Goal: Check status: Check status

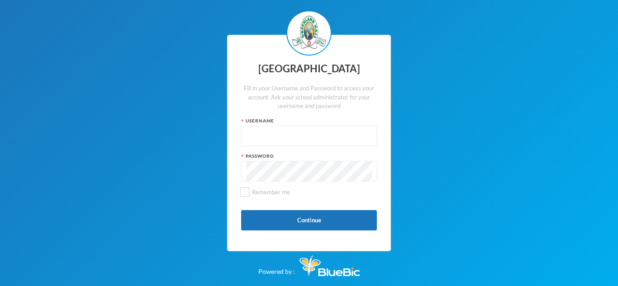
click at [317, 131] on input "text" at bounding box center [309, 136] width 126 height 20
click at [318, 222] on button "Continue" at bounding box center [309, 220] width 136 height 20
click at [337, 220] on button "Continue" at bounding box center [309, 220] width 136 height 20
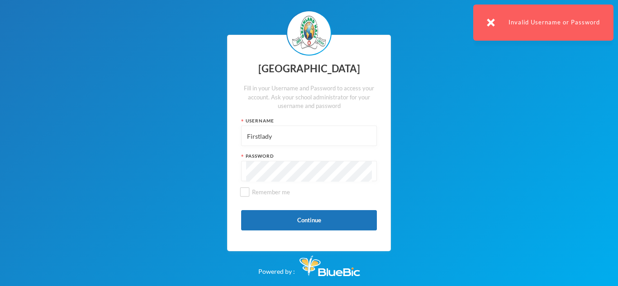
click at [321, 143] on input "Firstlady" at bounding box center [309, 136] width 126 height 20
type input "F"
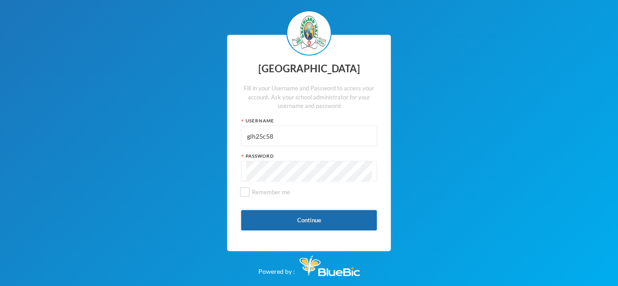
click at [315, 217] on button "Continue" at bounding box center [309, 220] width 136 height 20
click at [288, 225] on button "Continue" at bounding box center [309, 220] width 136 height 20
click at [321, 213] on button "Continue" at bounding box center [309, 220] width 136 height 20
click at [320, 219] on button "Continue" at bounding box center [309, 220] width 136 height 20
click at [323, 220] on button "Continue" at bounding box center [309, 220] width 136 height 20
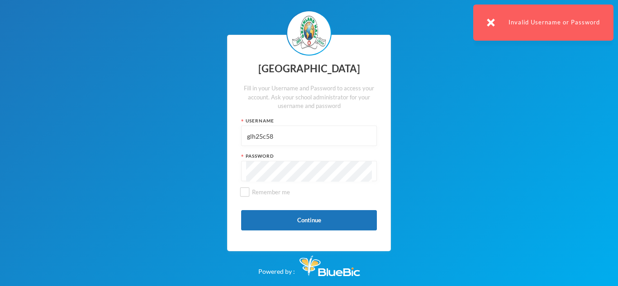
click at [314, 134] on input "glh25c58" at bounding box center [309, 136] width 126 height 20
type input "g"
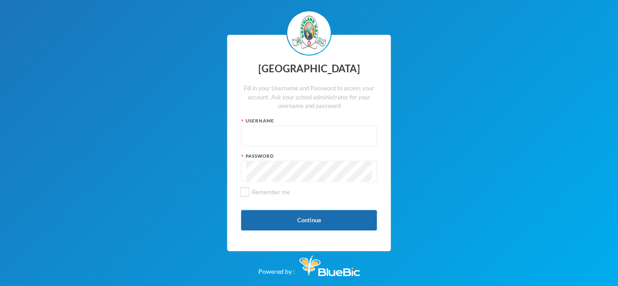
click at [327, 213] on button "Continue" at bounding box center [309, 220] width 136 height 20
click at [364, 132] on input "text" at bounding box center [309, 136] width 126 height 20
type input "glh25c58"
click at [339, 214] on button "Continue" at bounding box center [309, 220] width 136 height 20
click at [346, 228] on button "Continue" at bounding box center [309, 220] width 136 height 20
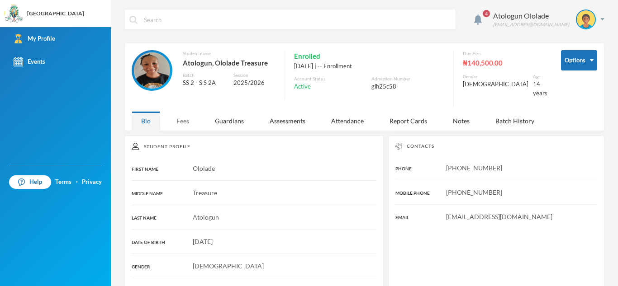
click at [186, 112] on div "Fees" at bounding box center [183, 120] width 32 height 19
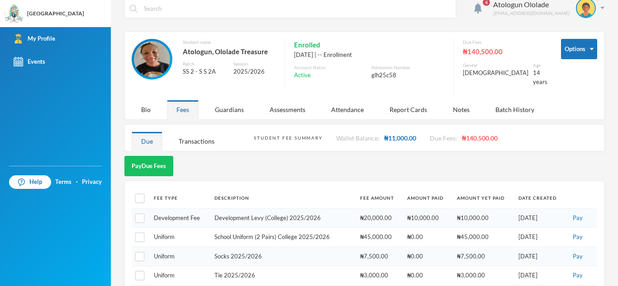
scroll to position [15, 0]
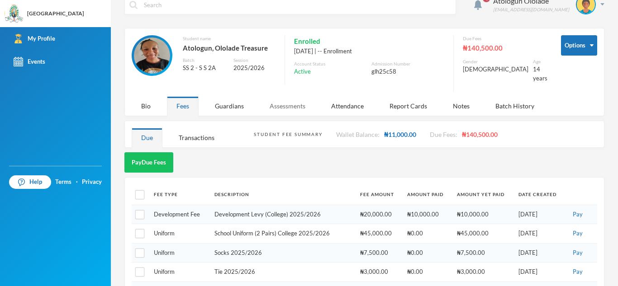
click at [286, 96] on div "Assessments" at bounding box center [287, 105] width 55 height 19
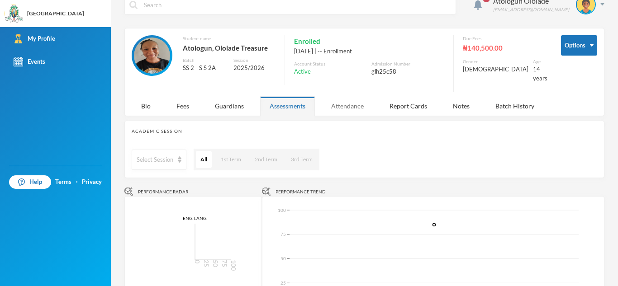
click at [353, 96] on div "Attendance" at bounding box center [348, 105] width 52 height 19
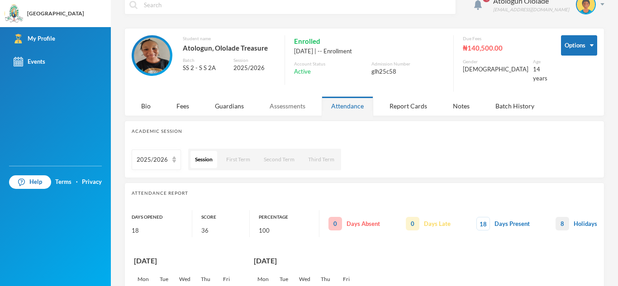
click at [290, 101] on div "Assessments" at bounding box center [287, 105] width 55 height 19
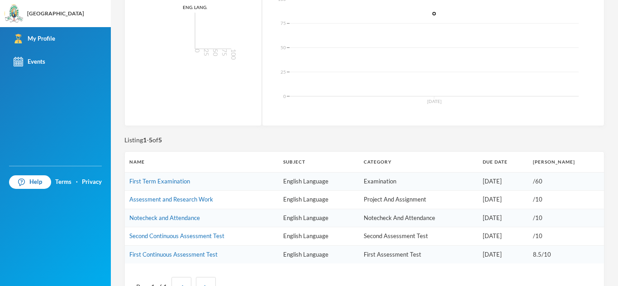
scroll to position [253, 0]
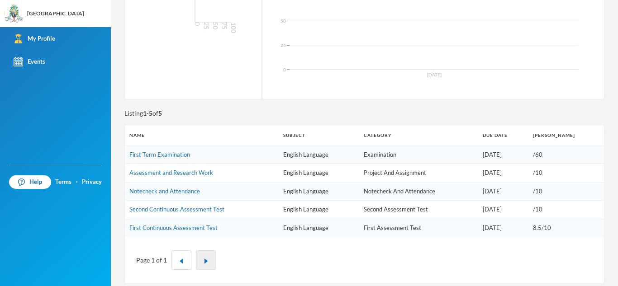
click at [204, 259] on img "button" at bounding box center [205, 261] width 5 height 5
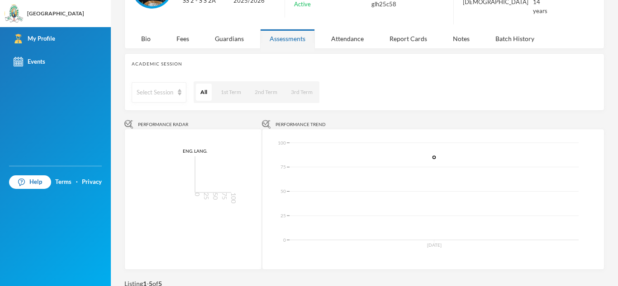
scroll to position [82, 0]
click at [209, 85] on button "All" at bounding box center [204, 92] width 16 height 17
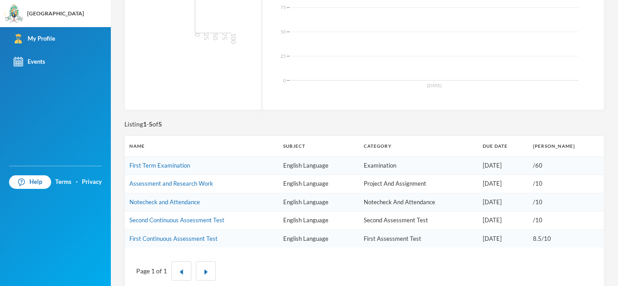
scroll to position [253, 0]
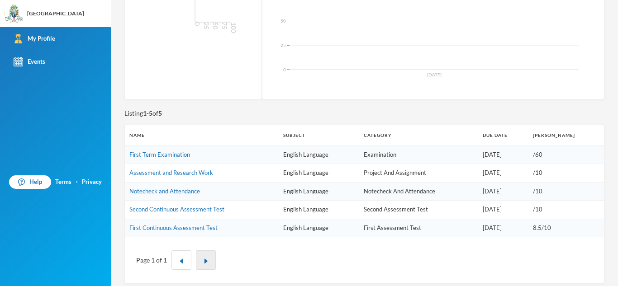
click at [207, 259] on img "button" at bounding box center [205, 261] width 5 height 5
click at [179, 259] on img "button" at bounding box center [181, 261] width 5 height 5
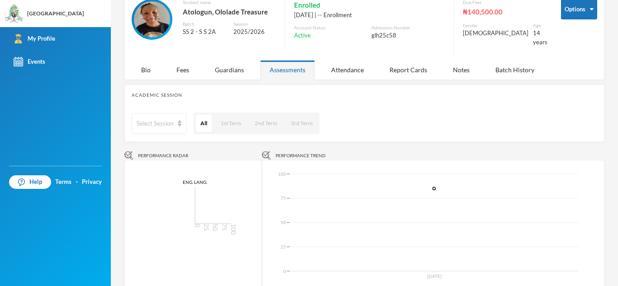
scroll to position [51, 0]
click at [245, 115] on button "1st Term" at bounding box center [230, 123] width 29 height 17
click at [391, 62] on div "Report Cards" at bounding box center [408, 70] width 57 height 19
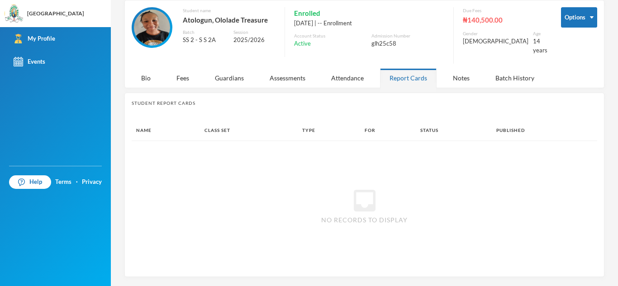
scroll to position [36, 0]
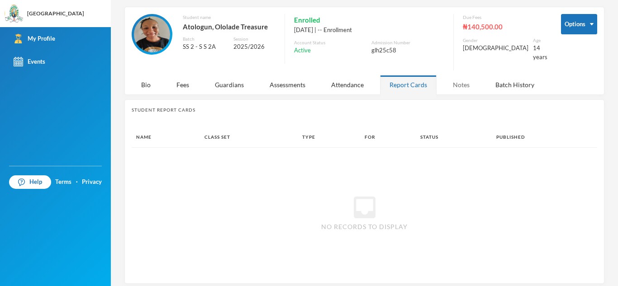
click at [456, 78] on div "Notes" at bounding box center [461, 84] width 36 height 19
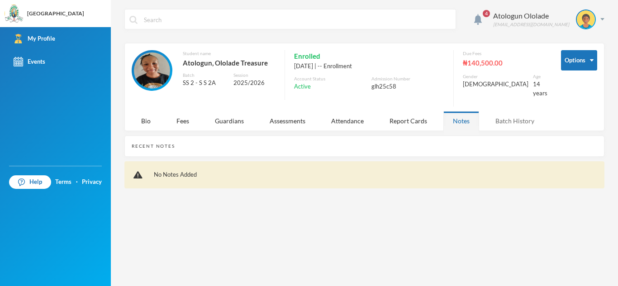
click at [506, 111] on div "Batch History" at bounding box center [515, 120] width 58 height 19
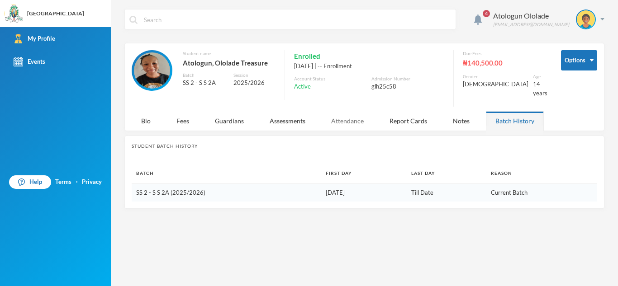
click at [354, 115] on div "Attendance" at bounding box center [348, 120] width 52 height 19
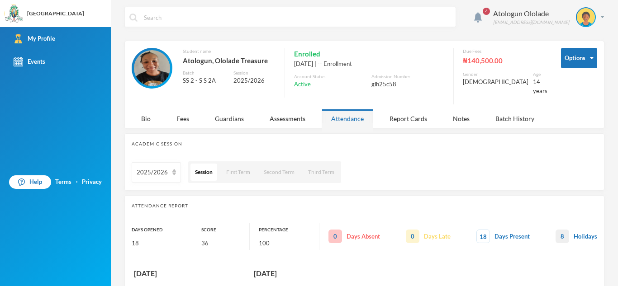
scroll to position [2, 0]
click at [288, 109] on div "Assessments" at bounding box center [287, 118] width 55 height 19
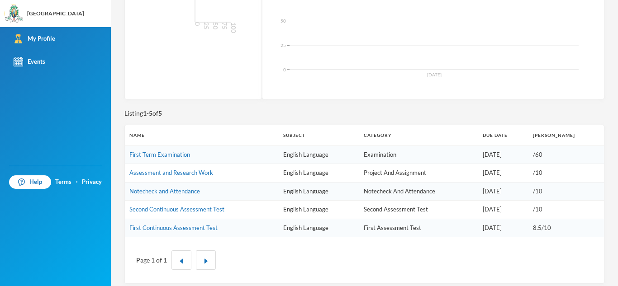
scroll to position [0, 0]
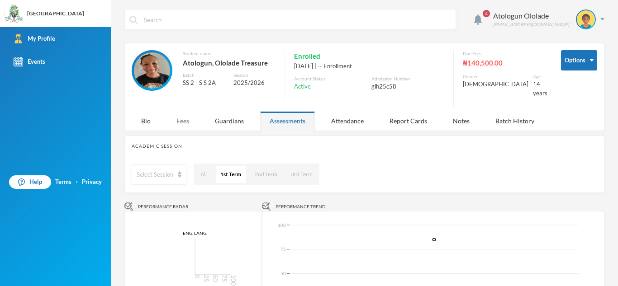
click at [180, 118] on div "Fees" at bounding box center [183, 120] width 32 height 19
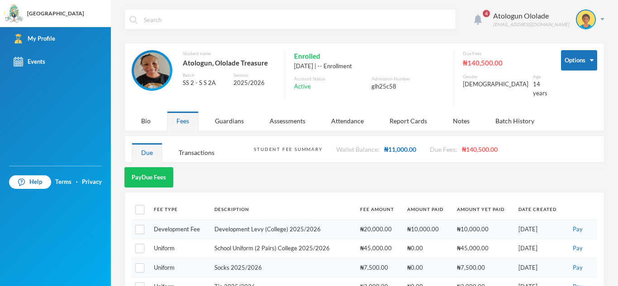
click at [482, 21] on img at bounding box center [478, 19] width 8 height 11
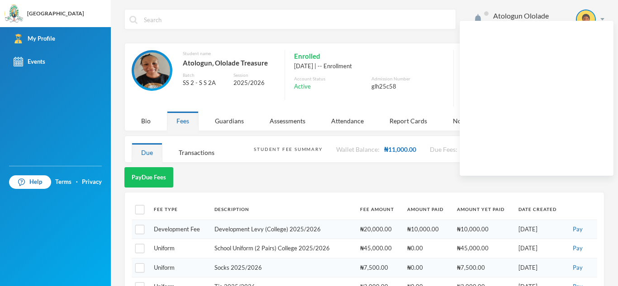
click at [443, 167] on div "Pay Due Fees" at bounding box center [364, 177] width 480 height 20
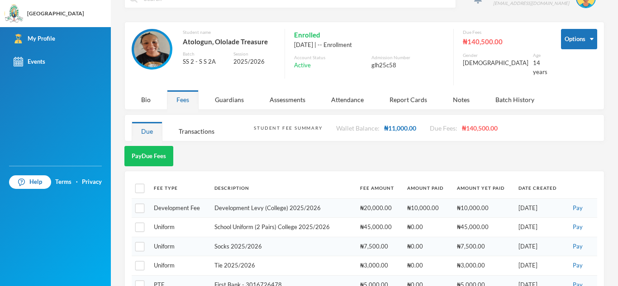
scroll to position [14, 0]
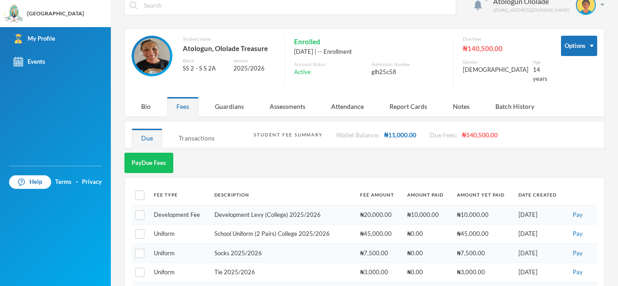
click at [201, 136] on div "Transactions" at bounding box center [196, 137] width 55 height 19
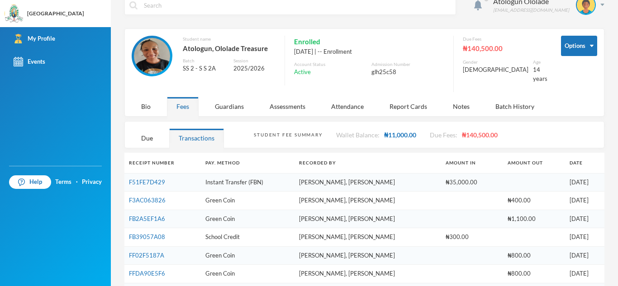
scroll to position [0, 0]
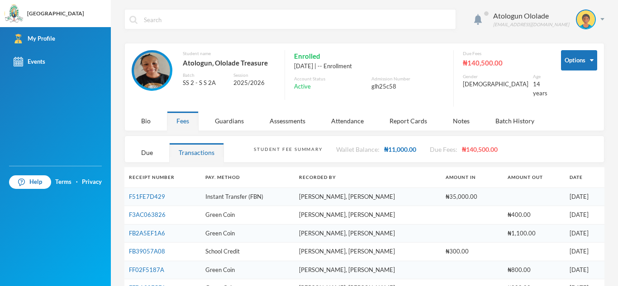
click at [289, 146] on div "Student Fee Summary" at bounding box center [288, 149] width 68 height 7
click at [237, 114] on div "Guardians" at bounding box center [229, 120] width 48 height 19
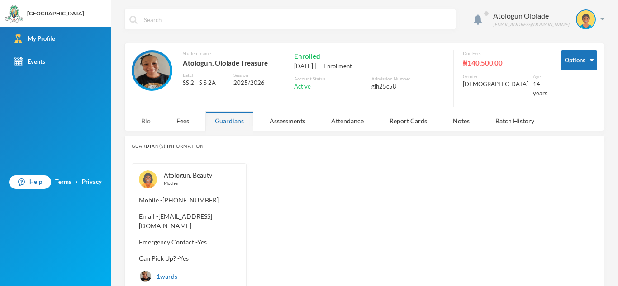
click at [147, 117] on div "Bio" at bounding box center [146, 120] width 29 height 19
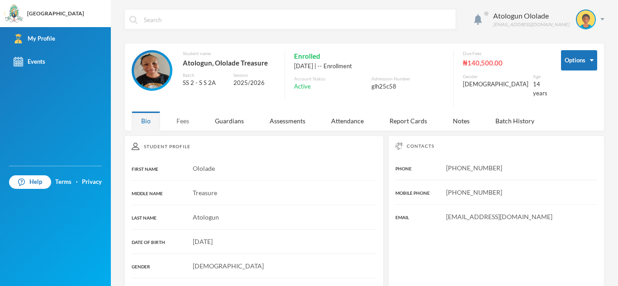
click at [183, 114] on div "Fees" at bounding box center [183, 120] width 32 height 19
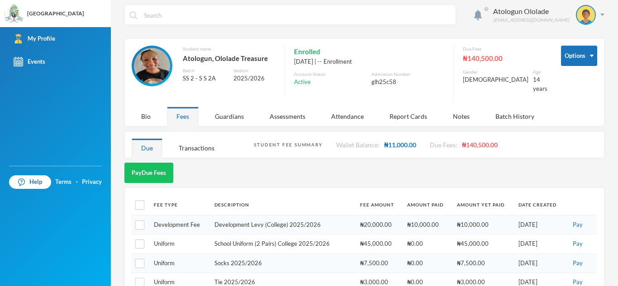
scroll to position [4, 0]
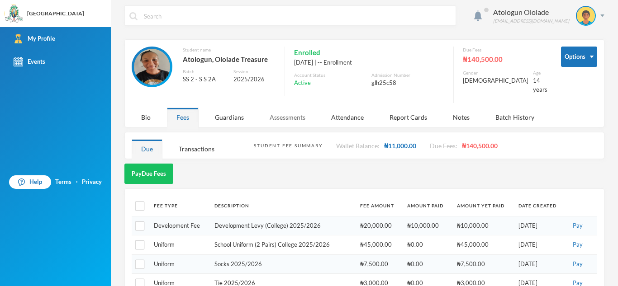
click at [296, 111] on div "Assessments" at bounding box center [287, 117] width 55 height 19
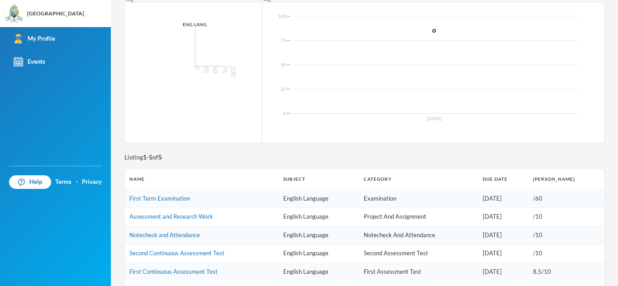
scroll to position [253, 0]
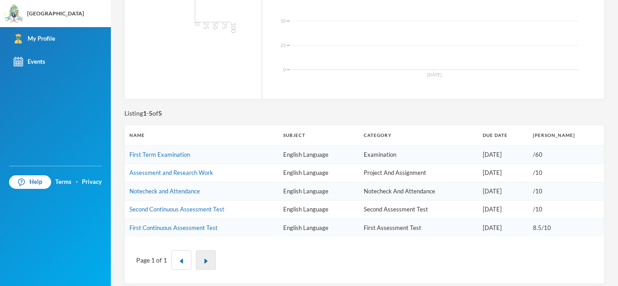
click at [205, 251] on button "button" at bounding box center [206, 260] width 20 height 19
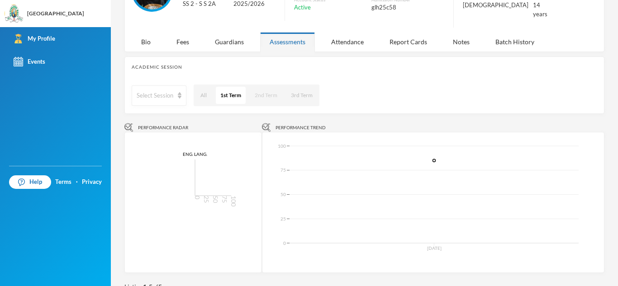
scroll to position [0, 0]
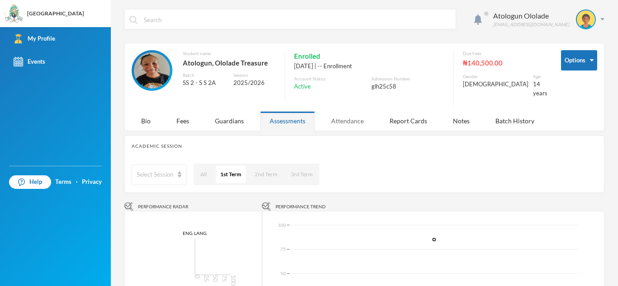
click at [342, 115] on div "Attendance" at bounding box center [348, 120] width 52 height 19
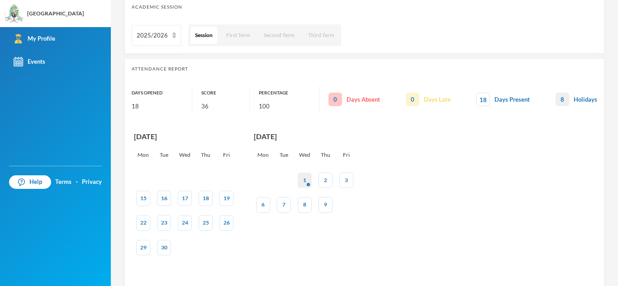
scroll to position [143, 0]
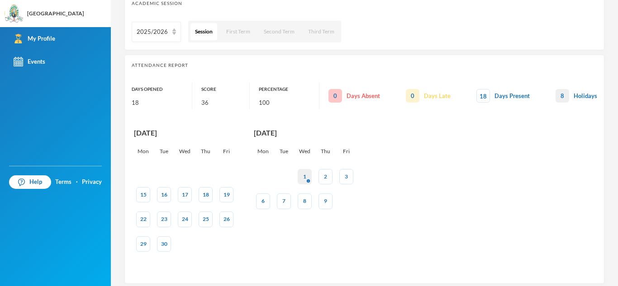
click at [474, 82] on div "0 Days Absent 0 Days Late 18 Days Present 8 Holidays" at bounding box center [462, 95] width 269 height 27
click at [68, 58] on link "Events" at bounding box center [55, 61] width 111 height 23
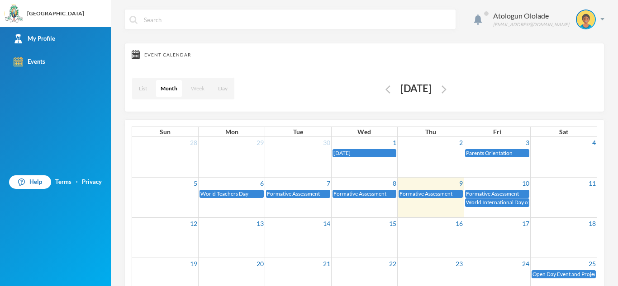
click at [202, 91] on button "Week" at bounding box center [197, 88] width 23 height 17
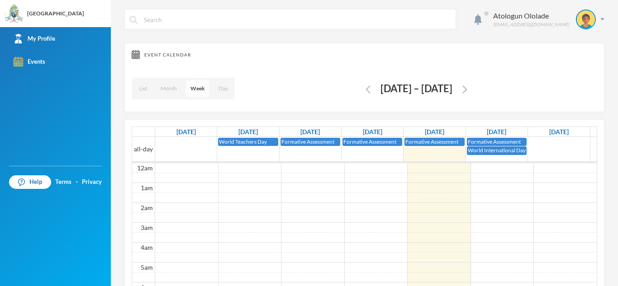
scroll to position [120, 0]
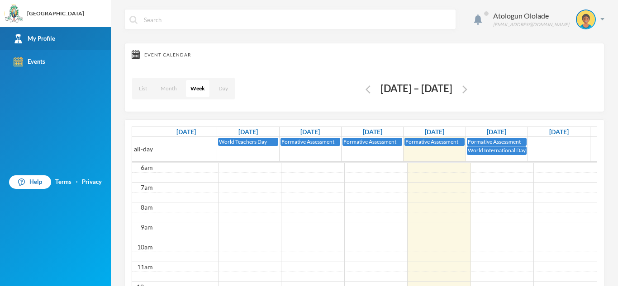
click at [33, 35] on div "My Profile" at bounding box center [35, 39] width 42 height 10
